Goal: Use online tool/utility: Utilize a website feature to perform a specific function

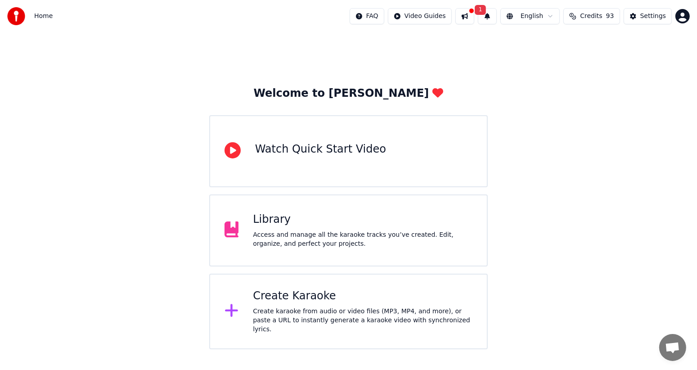
click at [263, 303] on div "Create Karaoke" at bounding box center [363, 296] width 220 height 14
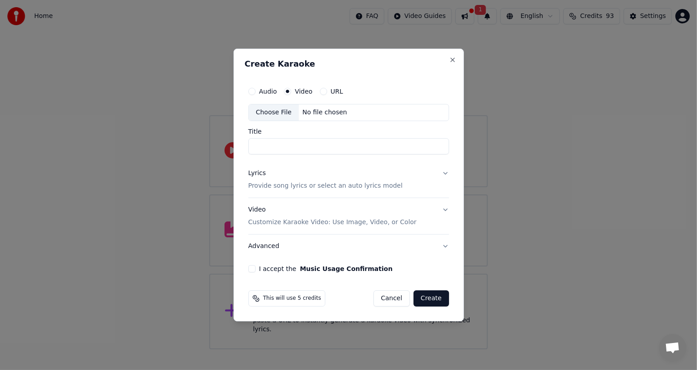
click at [281, 112] on div "Choose File" at bounding box center [274, 112] width 50 height 16
type input "**********"
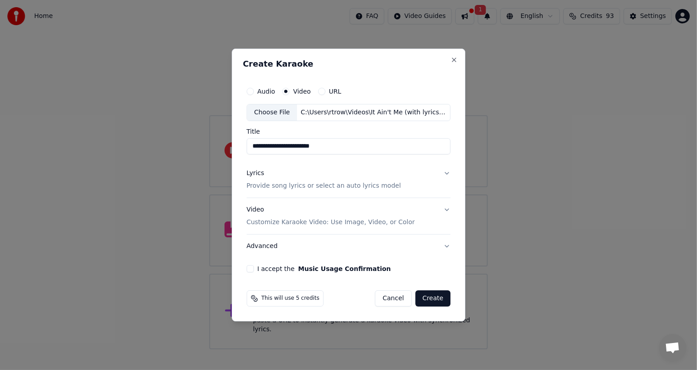
click at [252, 270] on button "I accept the Music Usage Confirmation" at bounding box center [250, 268] width 7 height 7
click at [435, 299] on button "Create" at bounding box center [433, 298] width 36 height 16
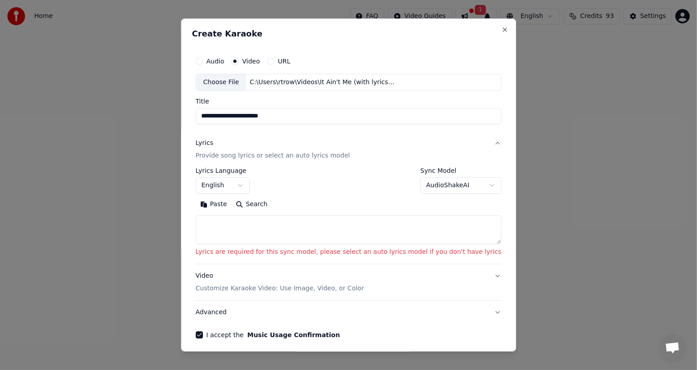
click at [274, 61] on button "URL" at bounding box center [270, 61] width 7 height 7
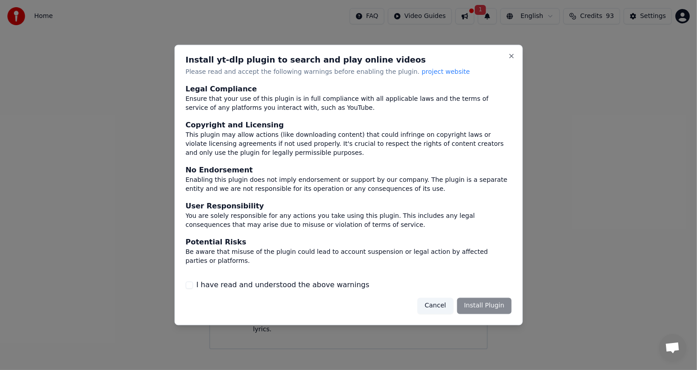
click at [322, 285] on label "I have read and understood the above warnings" at bounding box center [282, 284] width 173 height 11
click at [193, 285] on button "I have read and understood the above warnings" at bounding box center [188, 284] width 7 height 7
click at [512, 58] on button "Close" at bounding box center [511, 56] width 7 height 7
click at [510, 57] on button "Close" at bounding box center [511, 56] width 7 height 7
click at [444, 311] on button "Cancel" at bounding box center [436, 305] width 36 height 16
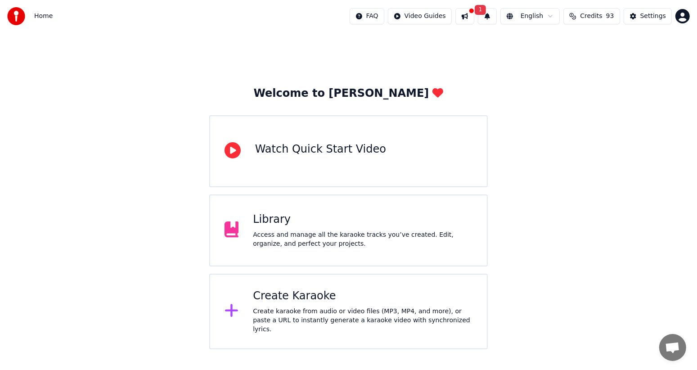
click at [474, 11] on div at bounding box center [471, 10] width 5 height 5
click at [485, 8] on span "1" at bounding box center [481, 10] width 12 height 10
click at [558, 45] on button "Update" at bounding box center [559, 44] width 38 height 16
